Goal: Go to known website: Access a specific website the user already knows

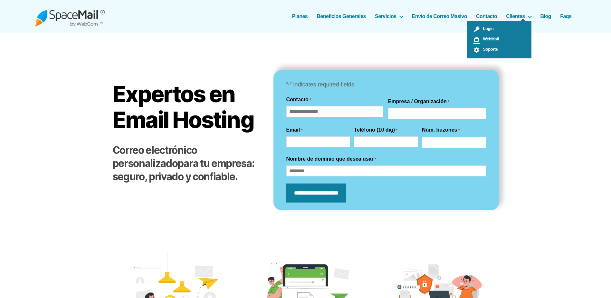
click at [490, 37] on span "WebMail" at bounding box center [489, 38] width 19 height 5
click at [516, 21] on ul "Login WebMail Soporte" at bounding box center [499, 39] width 64 height 37
click at [490, 36] on span "WebMail" at bounding box center [489, 38] width 19 height 5
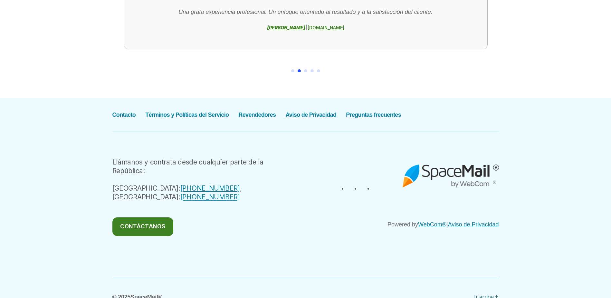
scroll to position [1204, 0]
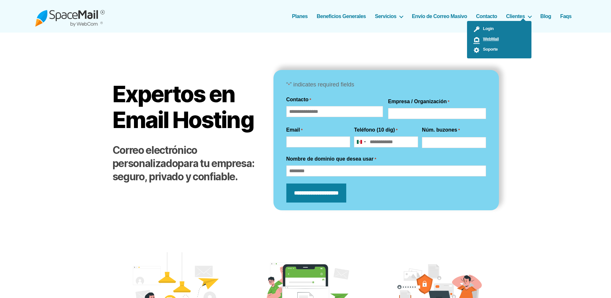
click at [500, 38] on link "WebMail" at bounding box center [499, 39] width 64 height 10
click at [494, 36] on link "WebMail" at bounding box center [499, 39] width 64 height 10
